Goal: Task Accomplishment & Management: Use online tool/utility

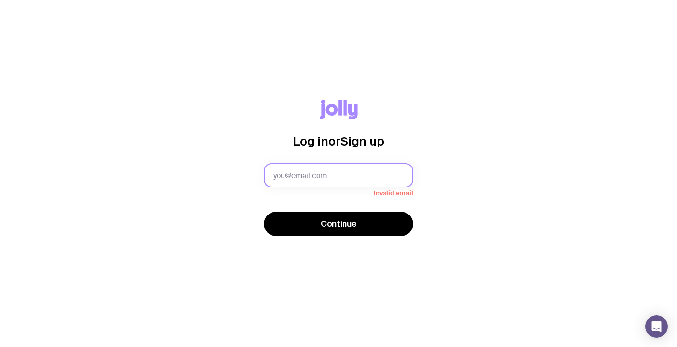
type input "[EMAIL_ADDRESS][PERSON_NAME][DOMAIN_NAME]"
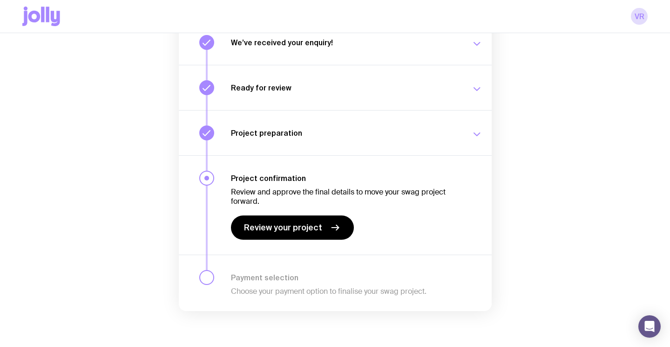
scroll to position [137, 0]
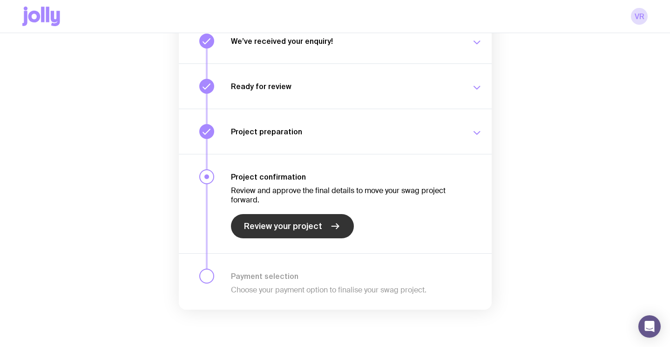
click at [272, 224] on span "Review your project" at bounding box center [283, 225] width 78 height 11
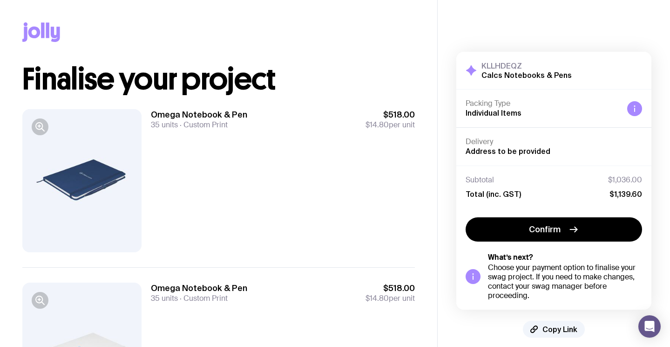
click at [84, 194] on div at bounding box center [81, 180] width 119 height 143
click at [40, 127] on icon "button" at bounding box center [39, 126] width 11 height 11
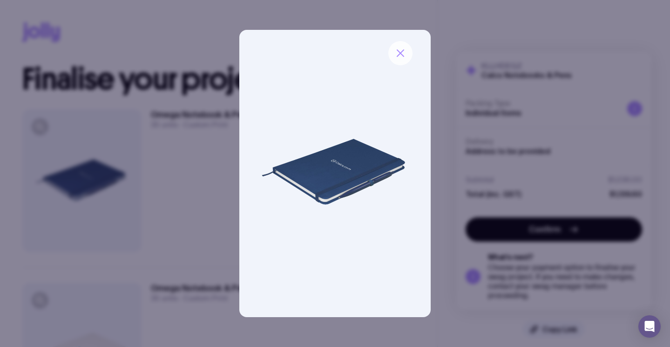
click at [402, 57] on icon "button" at bounding box center [400, 53] width 11 height 11
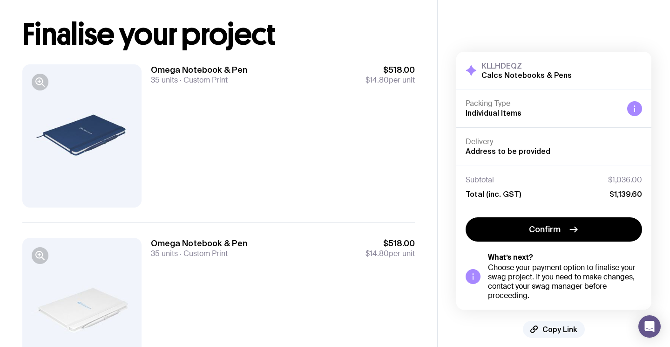
scroll to position [112, 0]
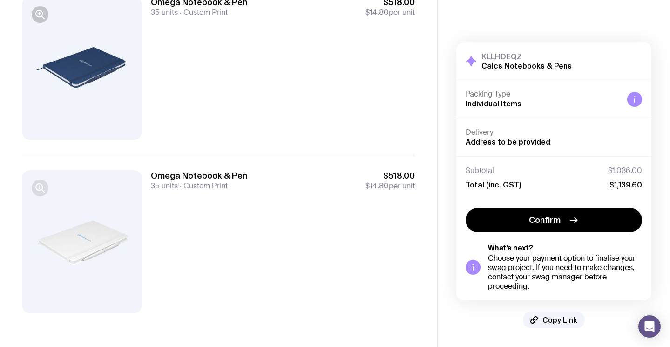
click at [36, 186] on icon "button" at bounding box center [39, 187] width 11 height 11
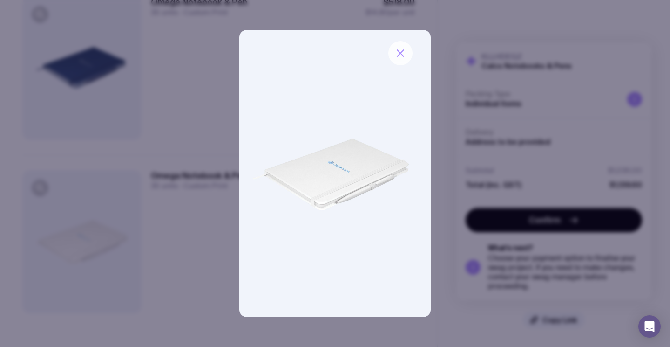
click at [397, 54] on icon "button" at bounding box center [400, 53] width 11 height 11
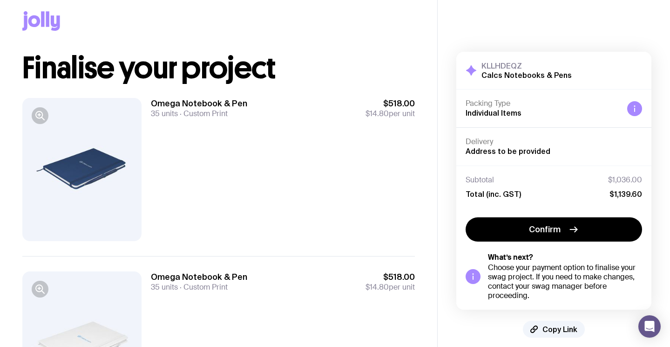
scroll to position [0, 0]
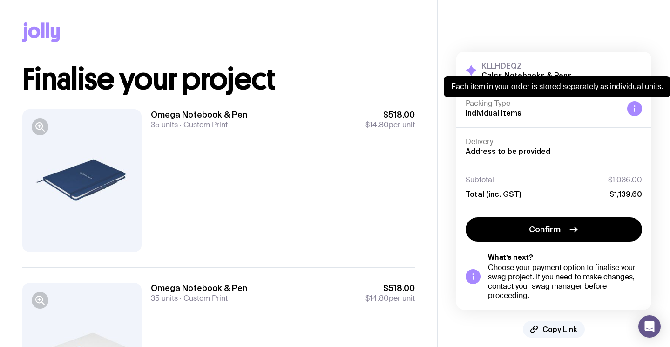
click at [637, 111] on icon at bounding box center [634, 108] width 7 height 7
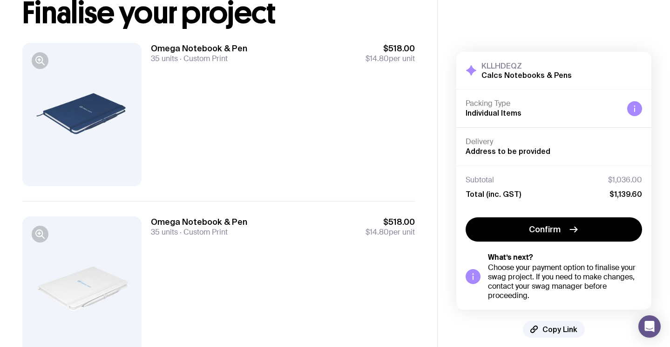
scroll to position [112, 0]
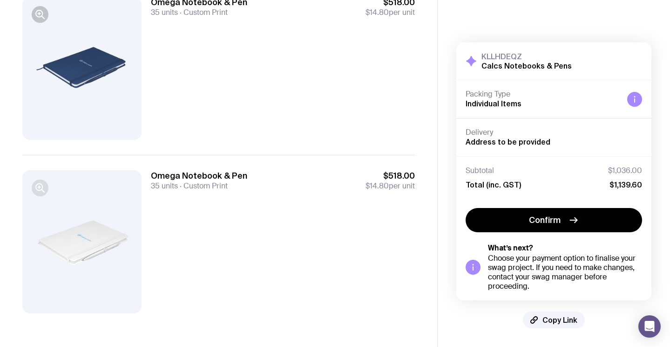
click at [39, 190] on icon "button" at bounding box center [39, 187] width 7 height 7
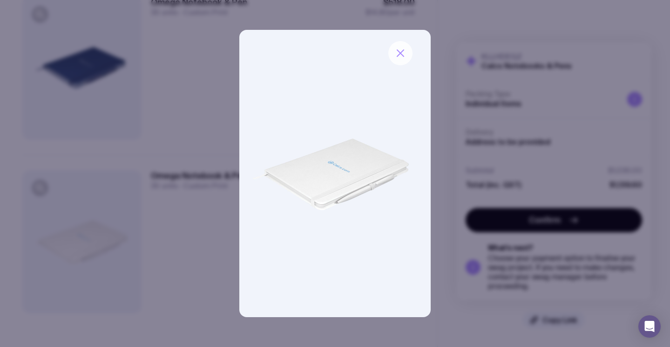
click at [396, 54] on icon "button" at bounding box center [400, 53] width 11 height 11
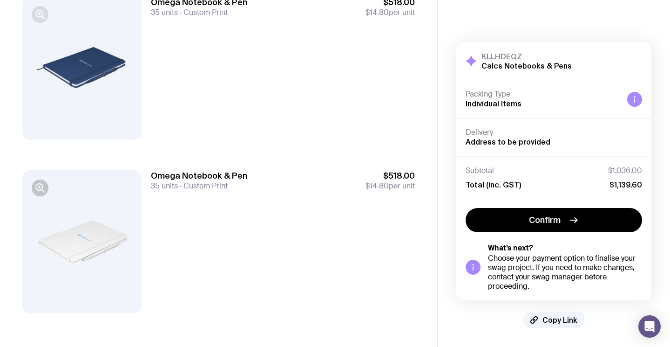
click at [36, 14] on icon "button" at bounding box center [39, 13] width 7 height 7
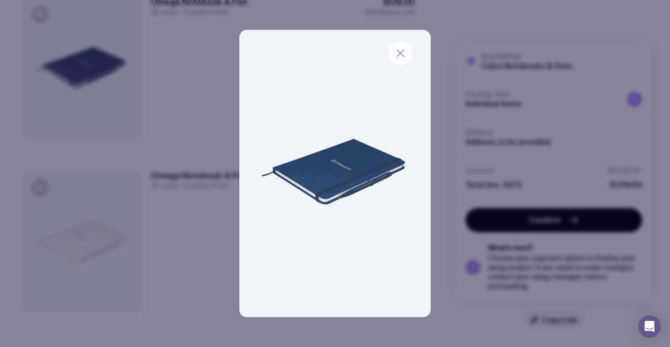
click at [398, 50] on icon "button" at bounding box center [400, 53] width 11 height 11
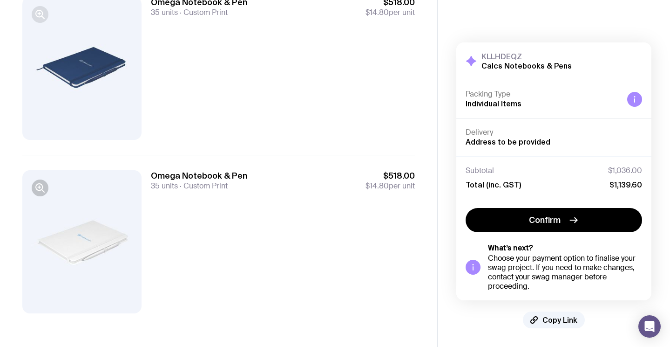
click at [39, 14] on icon "button" at bounding box center [39, 14] width 0 height 2
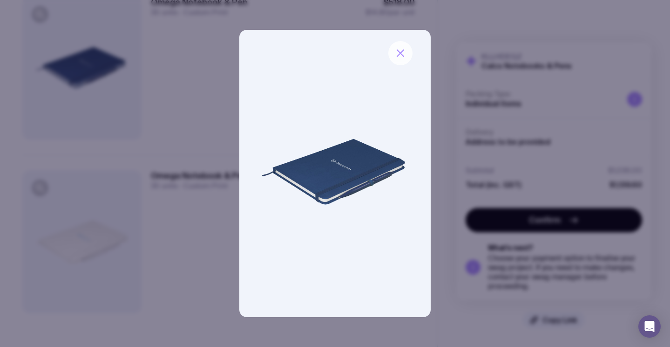
click at [401, 52] on icon "button" at bounding box center [400, 53] width 7 height 7
